Goal: Task Accomplishment & Management: Manage account settings

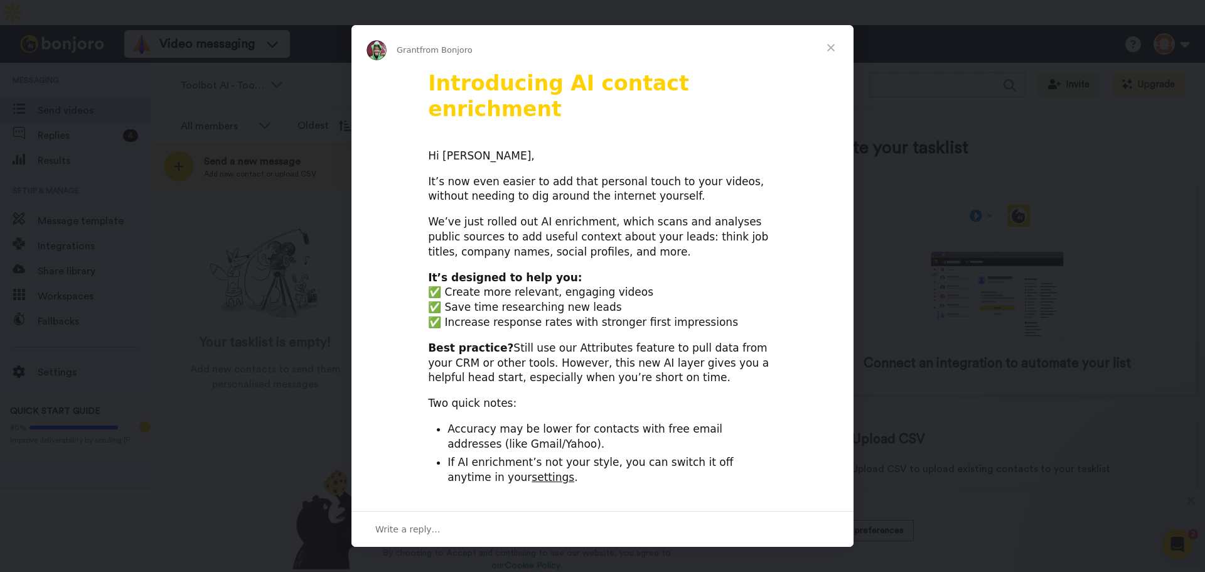
click at [837, 45] on span "Close" at bounding box center [831, 47] width 45 height 45
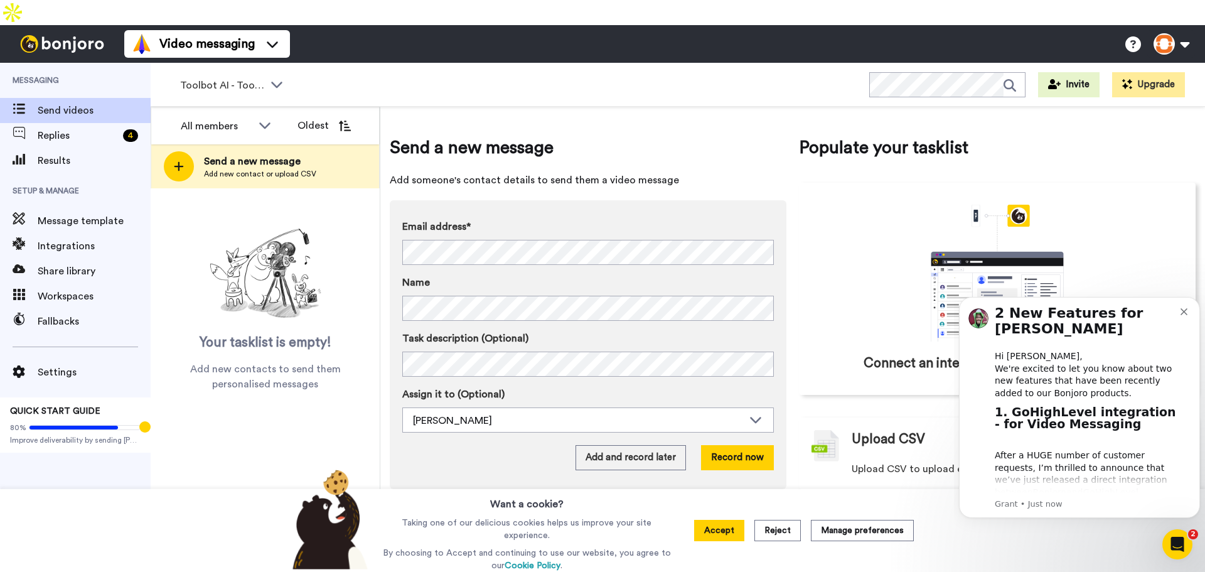
click at [1164, 30] on button at bounding box center [1172, 44] width 48 height 28
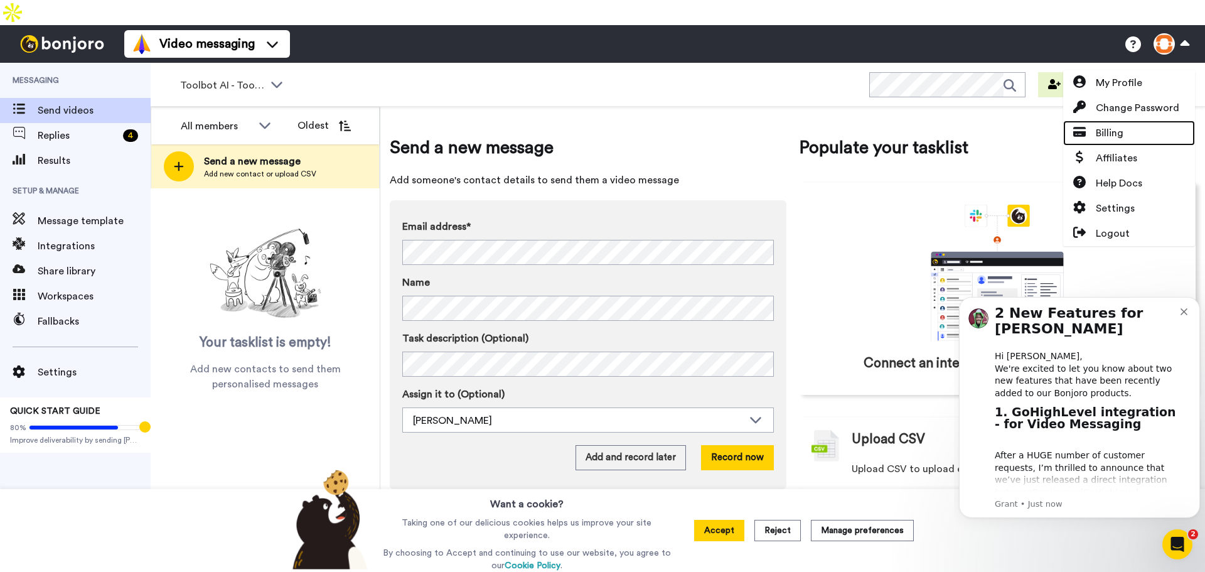
click at [1119, 126] on span "Billing" at bounding box center [1110, 133] width 28 height 15
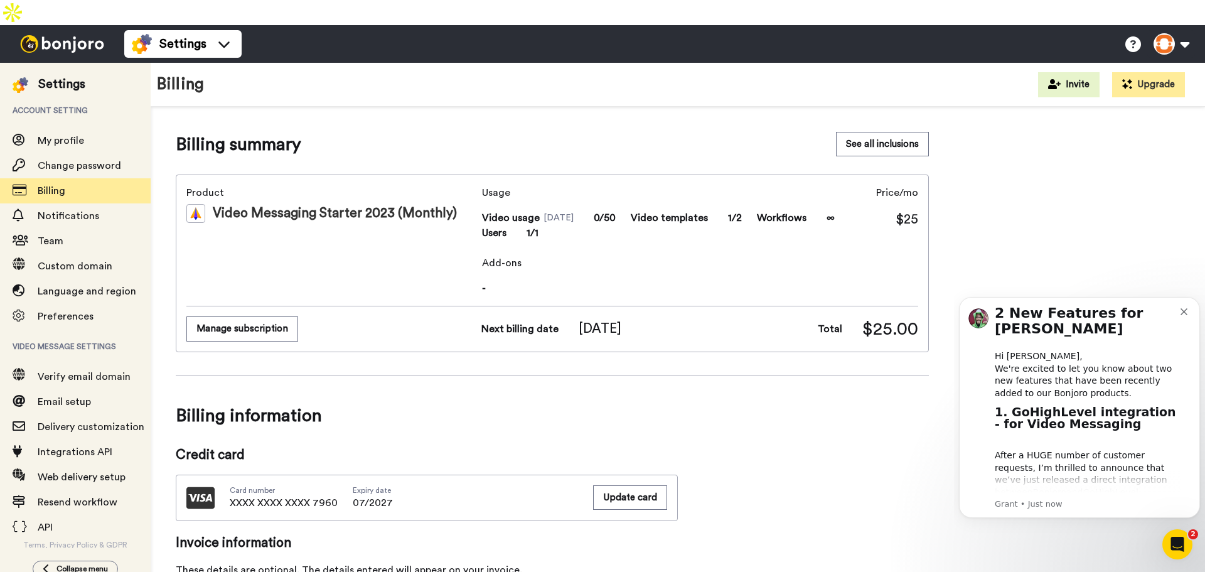
click at [278, 316] on button "Manage subscription" at bounding box center [242, 328] width 112 height 24
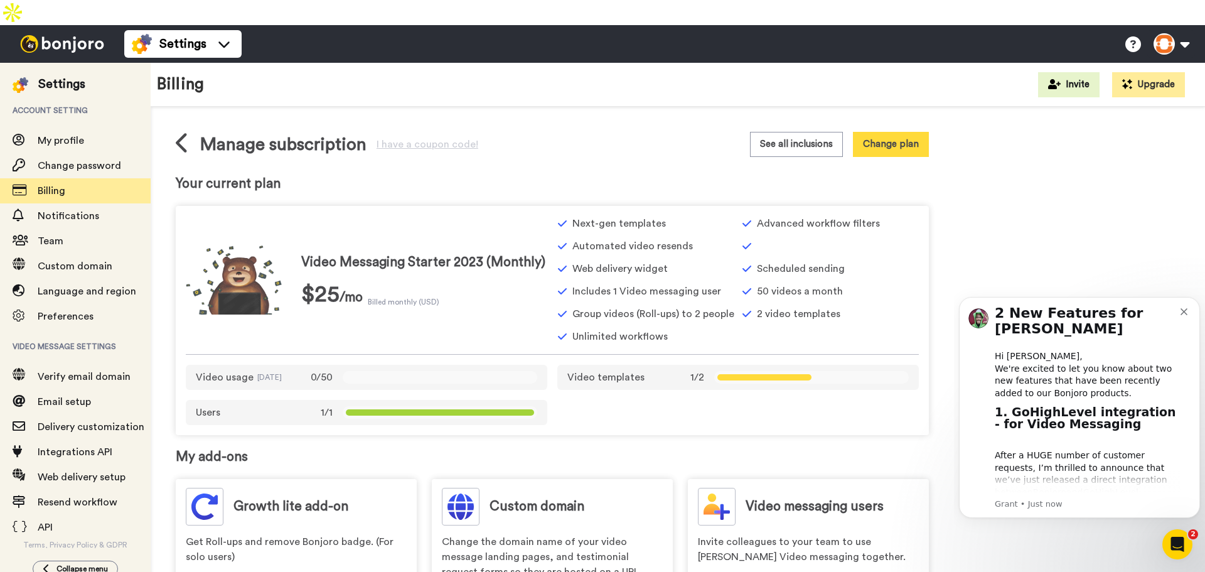
click at [1190, 310] on button "Dismiss notification" at bounding box center [1186, 310] width 10 height 10
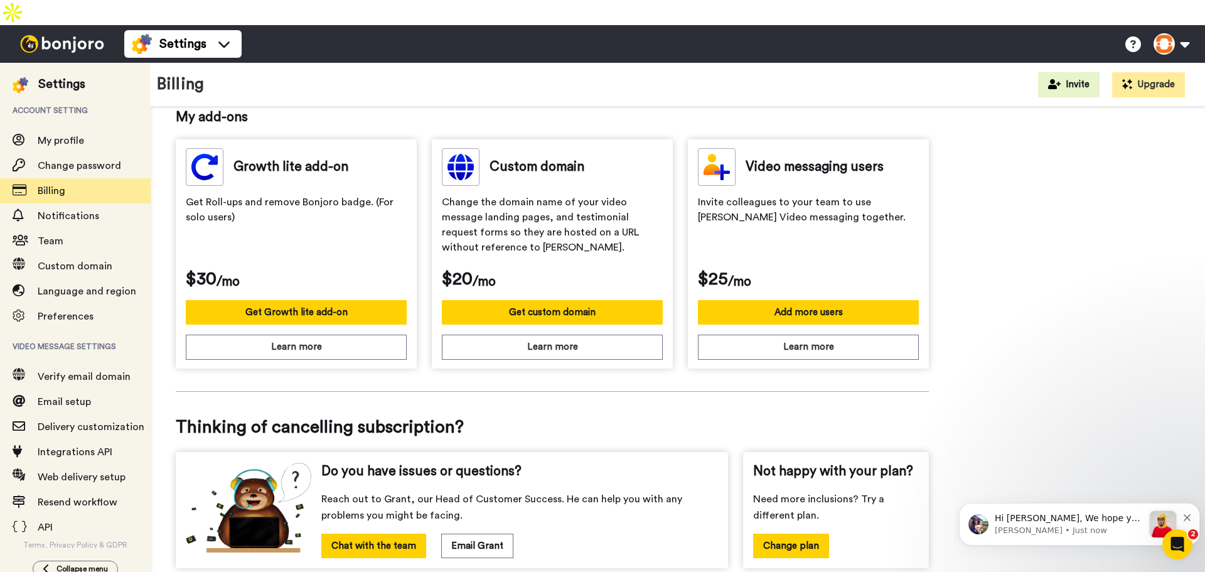
scroll to position [385, 0]
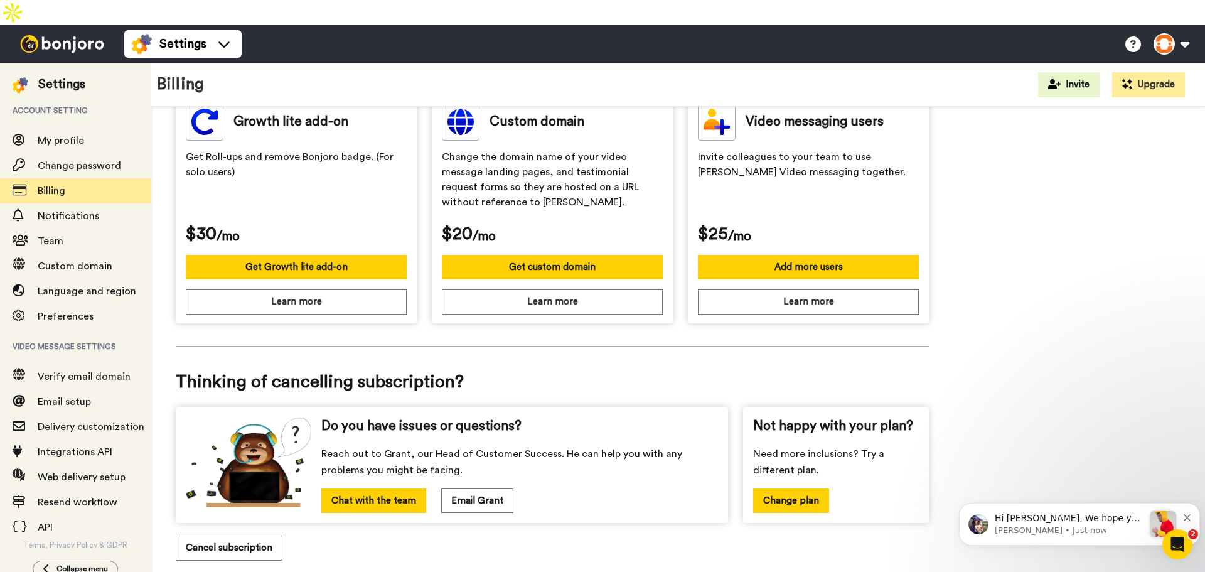
click at [264, 536] on button "Cancel subscription" at bounding box center [229, 548] width 107 height 24
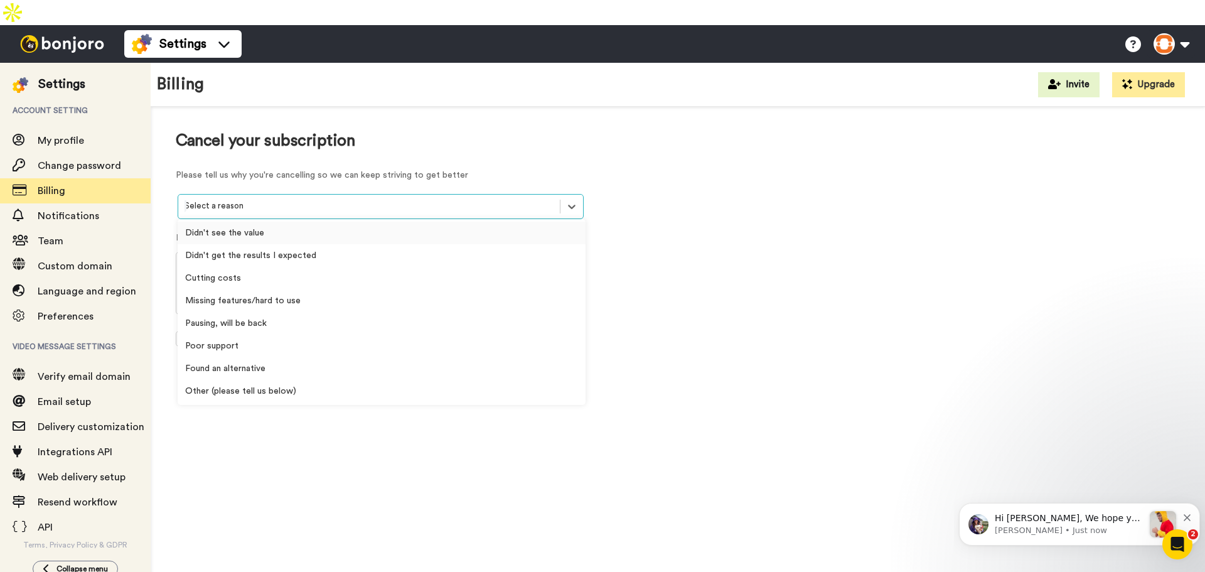
click at [442, 199] on div at bounding box center [369, 206] width 369 height 14
click at [378, 312] on div "Pausing, will be back" at bounding box center [382, 323] width 408 height 23
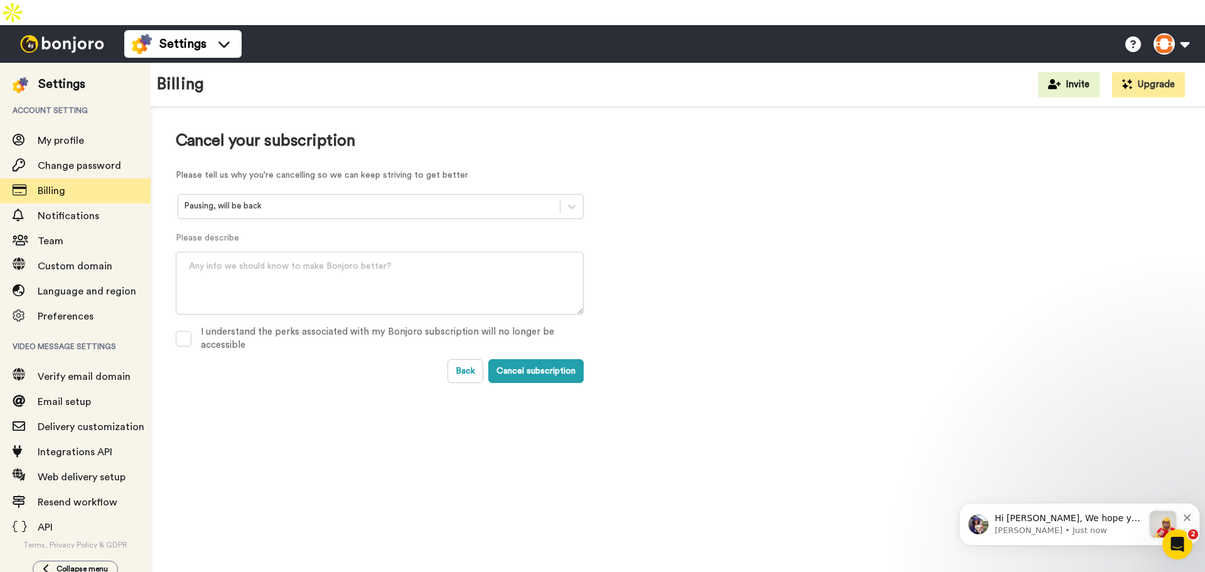
click at [315, 325] on div "I understand the perks associated with my Bonjoro subscription will no longer b…" at bounding box center [392, 338] width 383 height 27
click at [520, 359] on button "Cancel subscription" at bounding box center [535, 371] width 95 height 24
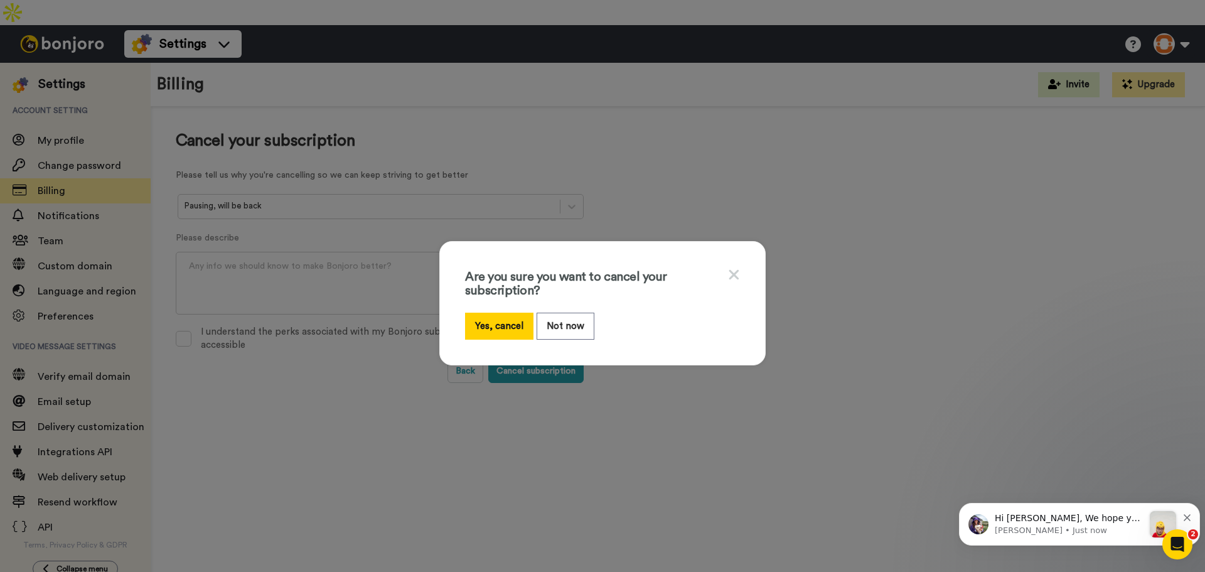
click at [514, 322] on button "Yes, cancel" at bounding box center [499, 326] width 68 height 27
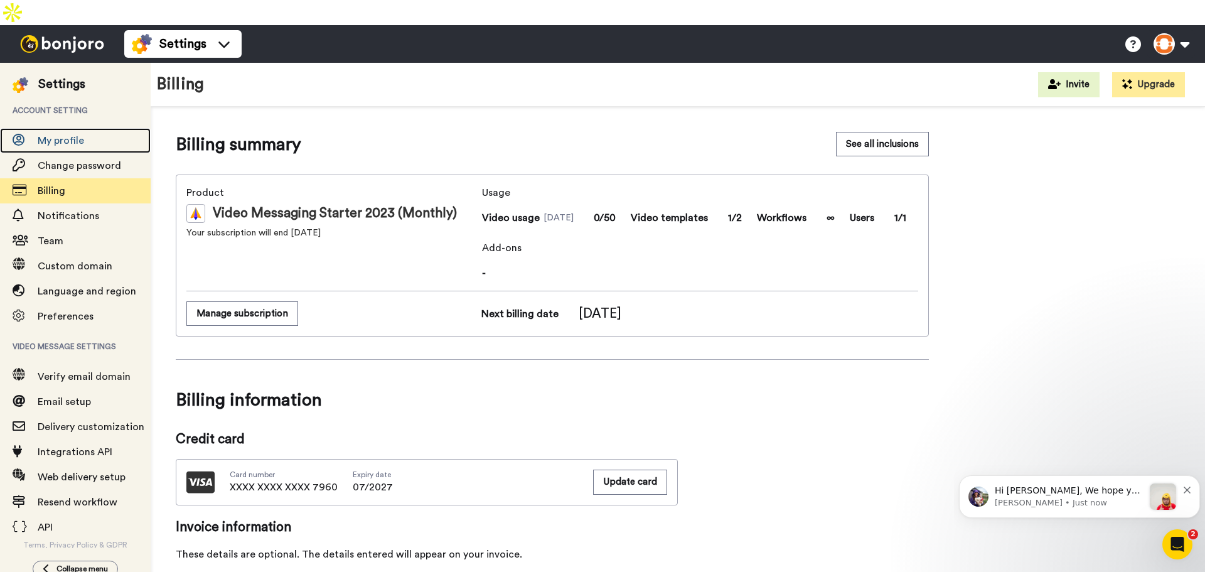
click at [97, 133] on span "My profile" at bounding box center [94, 140] width 113 height 15
